Goal: Information Seeking & Learning: Learn about a topic

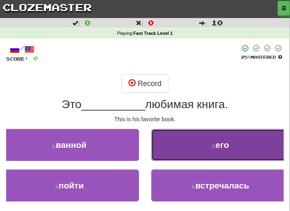
click at [213, 146] on small "2 ." at bounding box center [214, 146] width 4 height 5
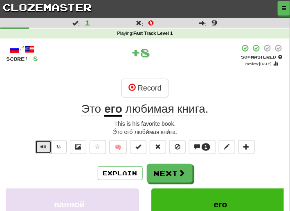
click at [46, 145] on button "Text-to-speech controls" at bounding box center [43, 147] width 16 height 14
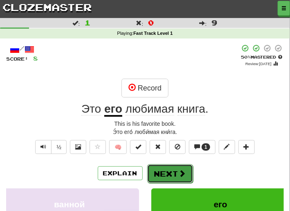
click at [163, 170] on button "Next" at bounding box center [170, 173] width 46 height 19
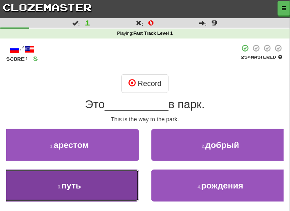
click at [81, 184] on span "путь" at bounding box center [71, 184] width 20 height 9
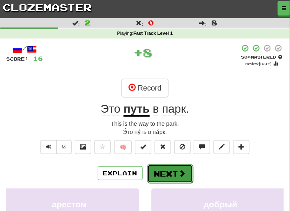
click at [164, 173] on button "Next" at bounding box center [170, 173] width 46 height 19
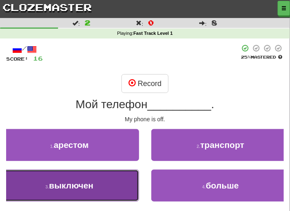
click at [81, 182] on span "выключен" at bounding box center [71, 184] width 45 height 9
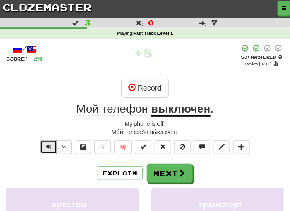
click at [55, 148] on button "Text-to-speech controls" at bounding box center [48, 147] width 16 height 14
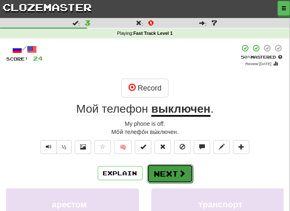
click at [169, 170] on button "Next" at bounding box center [170, 173] width 46 height 19
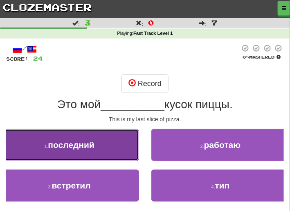
click at [79, 147] on span "последний" at bounding box center [71, 144] width 47 height 9
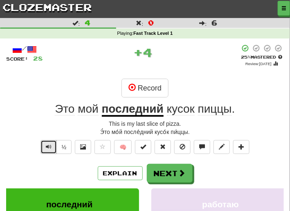
click at [49, 145] on span "Text-to-speech controls" at bounding box center [49, 147] width 6 height 6
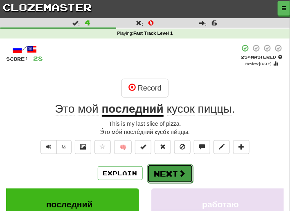
click at [169, 170] on button "Next" at bounding box center [170, 173] width 46 height 19
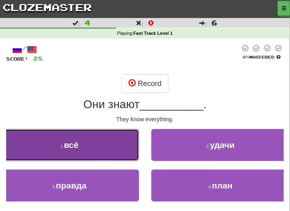
click at [86, 146] on button "1 . всё" at bounding box center [69, 145] width 139 height 32
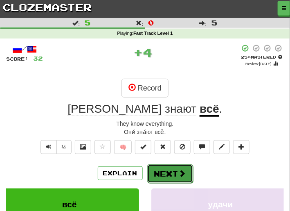
click at [159, 166] on button "Next" at bounding box center [170, 173] width 46 height 19
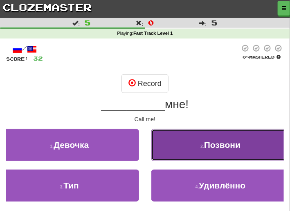
click at [215, 144] on span "Позвони" at bounding box center [222, 144] width 36 height 9
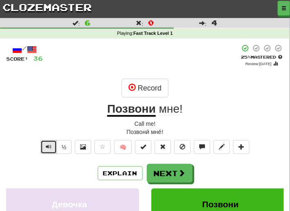
click at [49, 147] on span "Text-to-speech controls" at bounding box center [49, 147] width 6 height 6
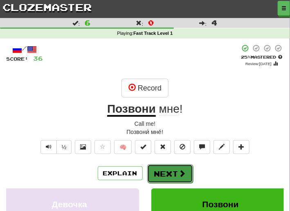
click at [167, 173] on button "Next" at bounding box center [170, 173] width 46 height 19
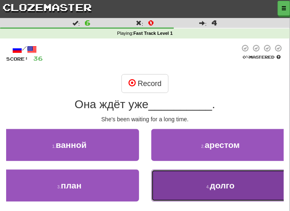
click at [213, 180] on span "долго" at bounding box center [222, 184] width 25 height 9
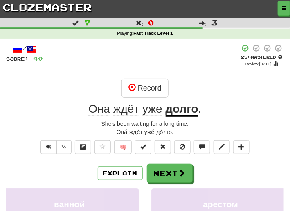
click at [149, 110] on span "уже" at bounding box center [152, 108] width 20 height 13
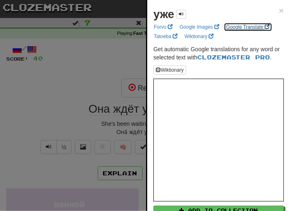
click at [232, 28] on link "Google Translate" at bounding box center [248, 26] width 49 height 9
click at [124, 74] on div at bounding box center [145, 105] width 290 height 211
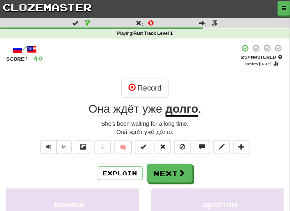
click at [142, 109] on span "ждёт" at bounding box center [152, 108] width 20 height 13
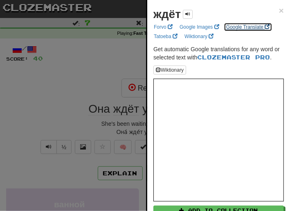
click at [233, 27] on link "Google Translate" at bounding box center [248, 26] width 49 height 9
click at [100, 79] on div at bounding box center [145, 105] width 290 height 211
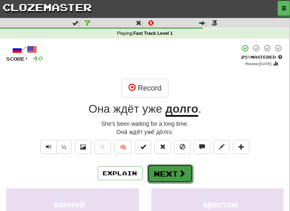
click at [168, 173] on button "Next" at bounding box center [170, 173] width 46 height 19
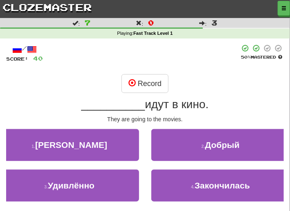
click at [168, 173] on button "4 . Закончилась" at bounding box center [220, 185] width 139 height 32
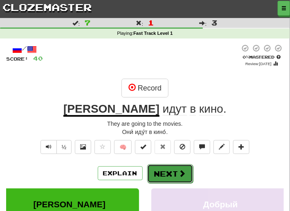
click at [168, 169] on button "Next" at bounding box center [170, 173] width 46 height 19
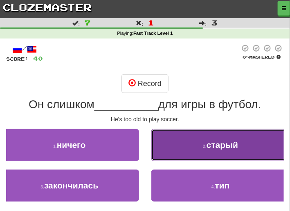
click at [207, 146] on span "старый" at bounding box center [222, 144] width 31 height 9
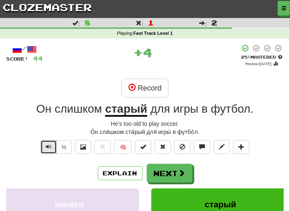
click at [49, 147] on span "Text-to-speech controls" at bounding box center [49, 147] width 6 height 6
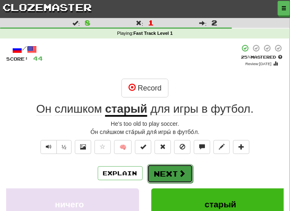
click at [172, 175] on button "Next" at bounding box center [170, 173] width 46 height 19
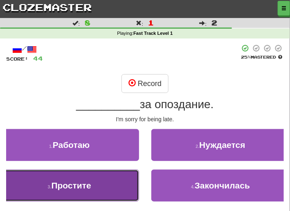
click at [87, 185] on span "Простите" at bounding box center [71, 184] width 40 height 9
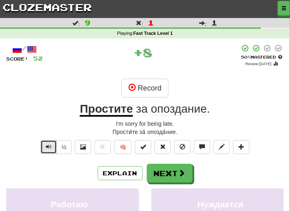
click at [50, 142] on button "Text-to-speech controls" at bounding box center [48, 147] width 16 height 14
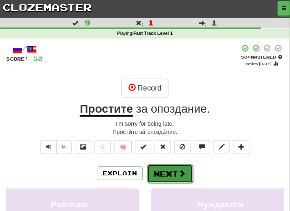
click at [187, 171] on button "Next" at bounding box center [170, 173] width 46 height 19
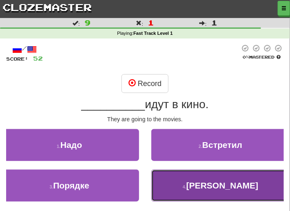
click at [222, 185] on span "[PERSON_NAME]" at bounding box center [222, 184] width 72 height 9
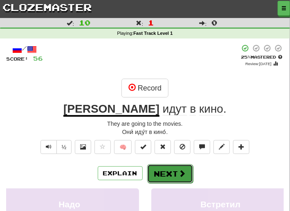
click at [168, 174] on button "Next" at bounding box center [170, 173] width 46 height 19
